Goal: Navigation & Orientation: Find specific page/section

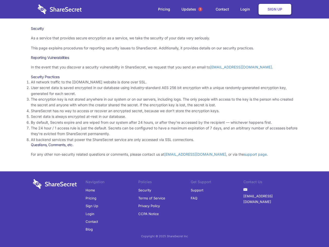
click at [164, 123] on li "By default, Secrets expire and are wiped from our system after 24 hours, or aft…" at bounding box center [164, 122] width 267 height 6
click at [200, 9] on span "1" at bounding box center [200, 9] width 4 height 4
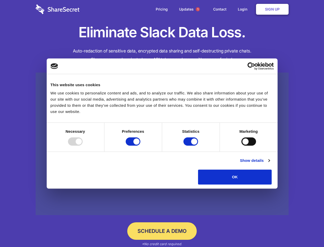
click at [83, 145] on div at bounding box center [75, 141] width 15 height 8
click at [140, 145] on input "Preferences" at bounding box center [133, 141] width 15 height 8
checkbox input "false"
click at [192, 145] on input "Statistics" at bounding box center [191, 141] width 15 height 8
checkbox input "false"
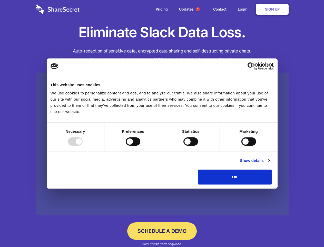
click at [242, 145] on input "Marketing" at bounding box center [249, 141] width 15 height 8
checkbox input "true"
click at [270, 163] on link "Show details" at bounding box center [255, 160] width 30 height 6
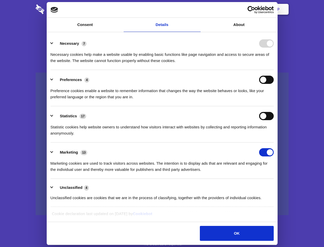
click at [274, 70] on li "Necessary 7 Necessary cookies help make a website usable by enabling basic func…" at bounding box center [162, 52] width 223 height 36
click at [198, 9] on span "1" at bounding box center [198, 9] width 4 height 4
